Goal: Browse casually

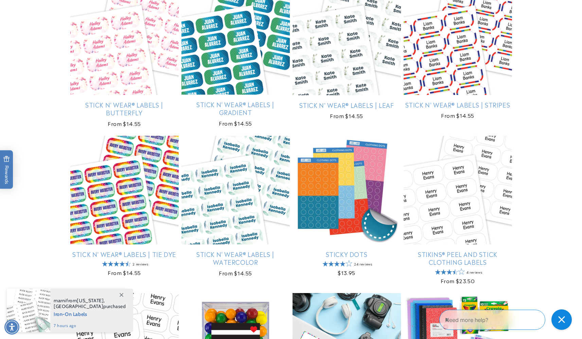
scroll to position [1441, 0]
